Goal: Obtain resource: Download file/media

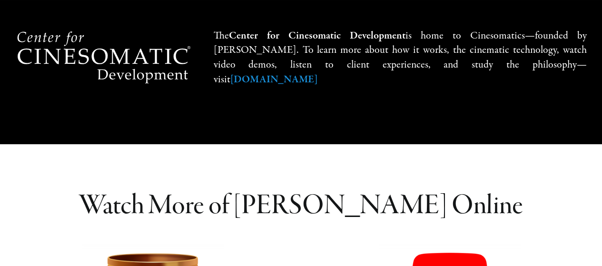
scroll to position [2124, 0]
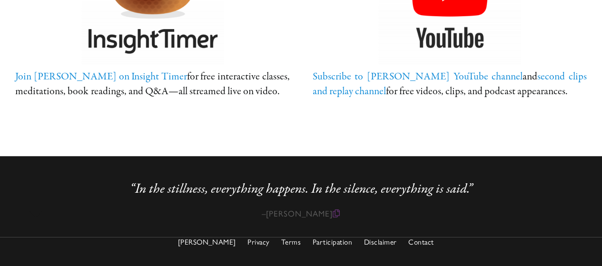
click at [338, 238] on link "Participation" at bounding box center [332, 242] width 40 height 9
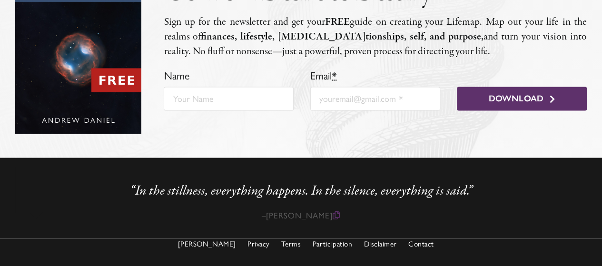
scroll to position [919, 0]
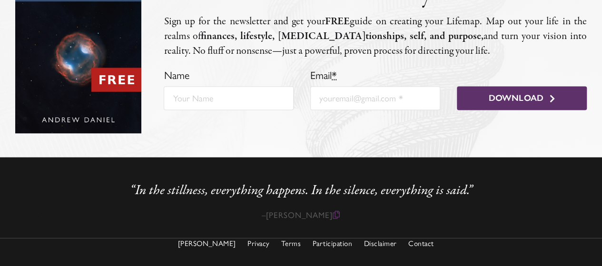
click at [409, 246] on link "Contact" at bounding box center [422, 243] width 26 height 9
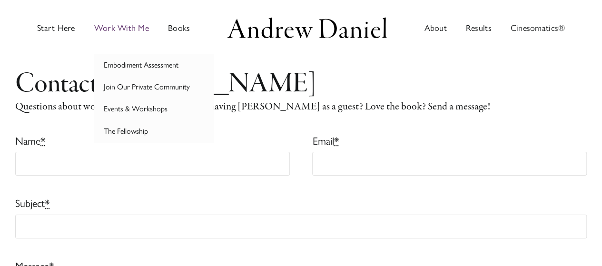
click at [140, 24] on span "Work With Me" at bounding box center [121, 28] width 55 height 9
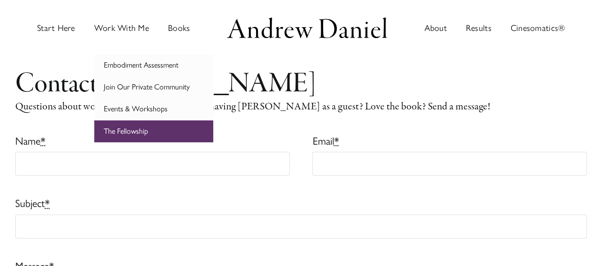
click at [140, 130] on span "The Fellowship" at bounding box center [126, 131] width 44 height 9
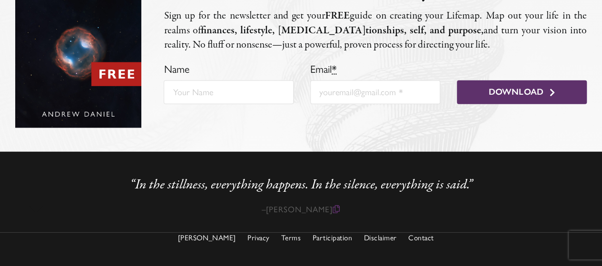
scroll to position [1029, 0]
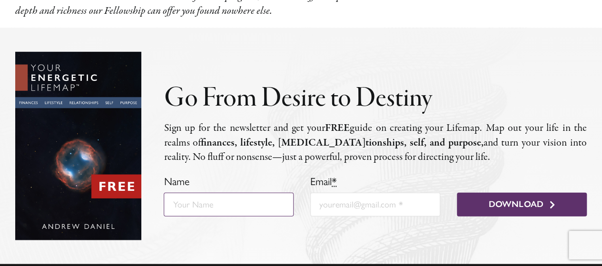
click at [211, 208] on input "Name" at bounding box center [229, 205] width 130 height 24
type input "Mingaile Orakauskaite"
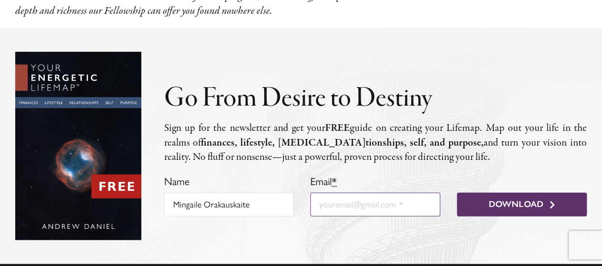
click at [324, 206] on input "Email *" at bounding box center [375, 205] width 130 height 24
type input "mingaile51@gmail.com"
click at [457, 193] on button "Download" at bounding box center [522, 205] width 130 height 24
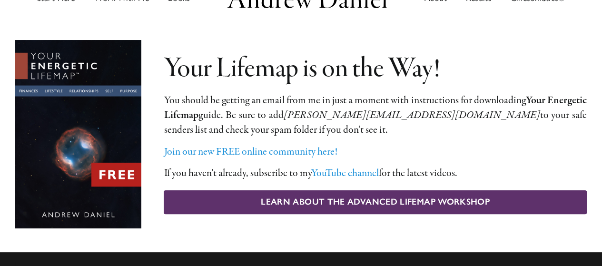
scroll to position [30, 0]
